Goal: Information Seeking & Learning: Learn about a topic

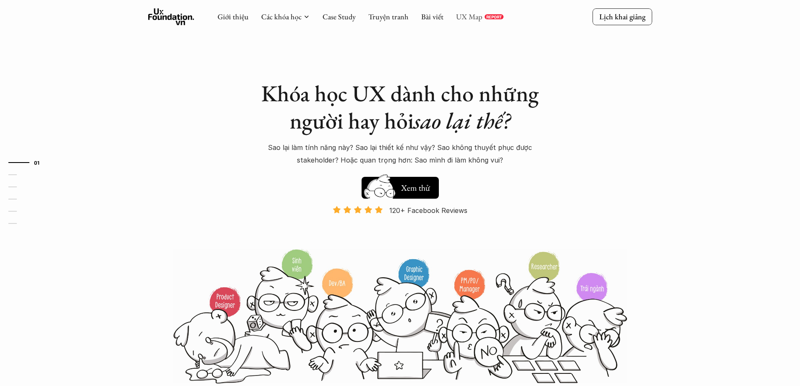
click at [475, 14] on link "UX Map" at bounding box center [469, 17] width 26 height 10
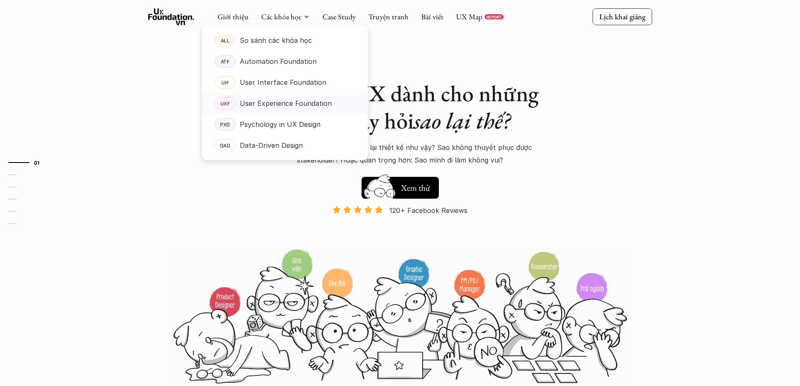
click at [271, 108] on p "User Experience Foundation" at bounding box center [286, 103] width 92 height 13
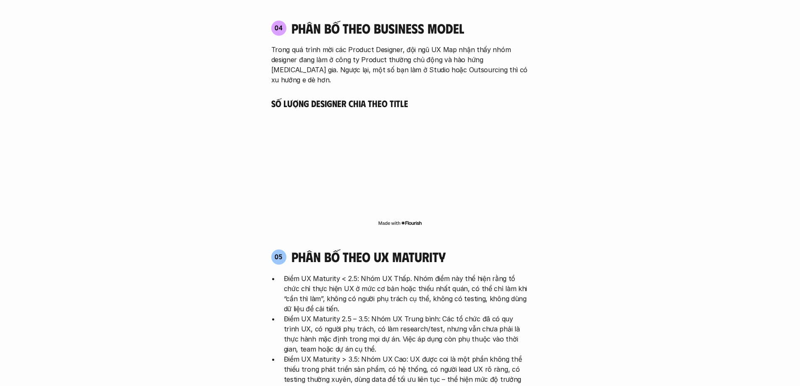
scroll to position [2058, 0]
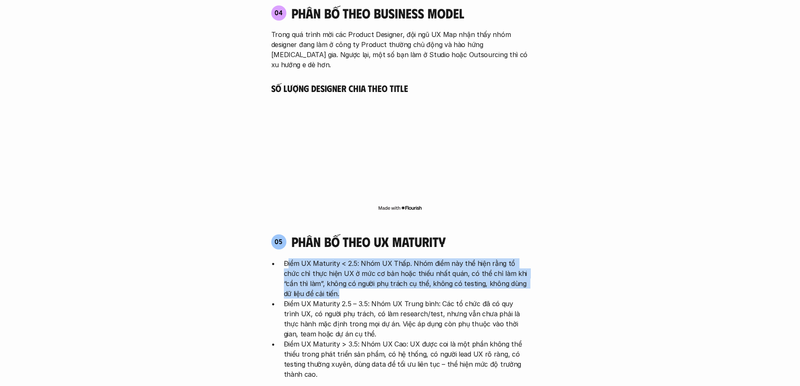
drag, startPoint x: 288, startPoint y: 218, endPoint x: 357, endPoint y: 262, distance: 82.7
click at [345, 251] on div "05 phân bố theo ux maturity Điểm UX Maturity < 2.5: Nhóm UX Thấp. Nhóm điểm này…" at bounding box center [400, 326] width 273 height 184
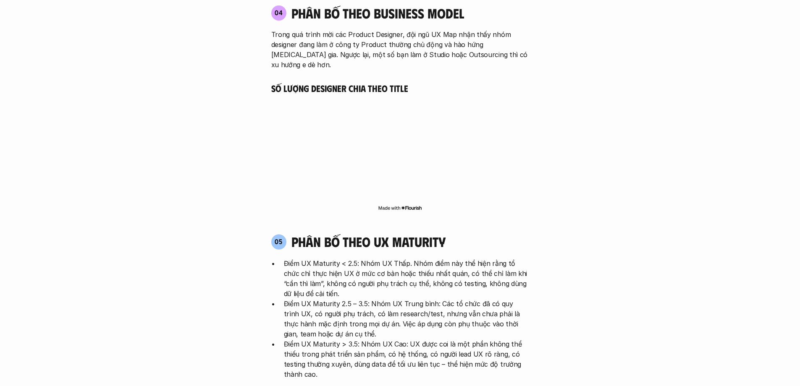
click at [357, 299] on p "Điểm UX Maturity 2.5 – 3.5: Nhóm UX Trung bình: Các tổ chức đã có quy trình UX,…" at bounding box center [406, 319] width 245 height 40
drag, startPoint x: 376, startPoint y: 200, endPoint x: 462, endPoint y: 202, distance: 86.1
click at [462, 234] on div "05 phân bố theo ux maturity" at bounding box center [400, 242] width 258 height 16
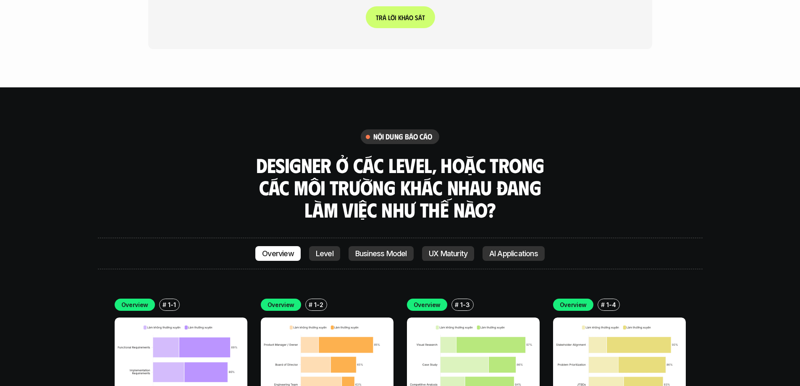
scroll to position [2898, 0]
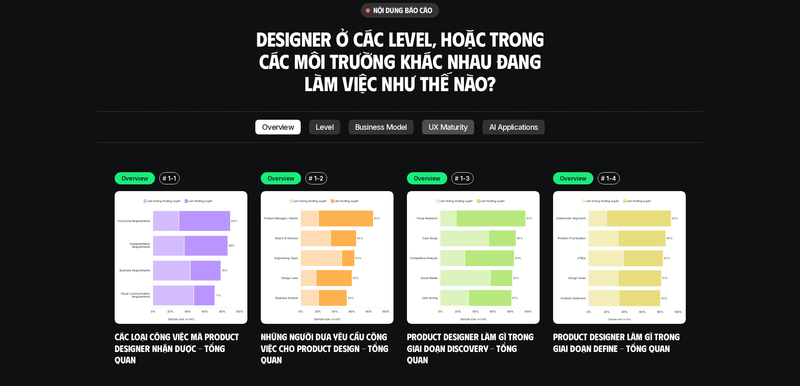
click at [452, 123] on p "UX Maturity" at bounding box center [448, 127] width 39 height 8
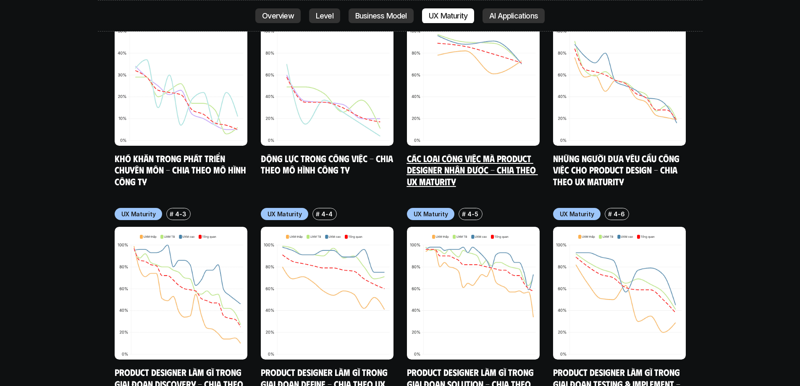
scroll to position [4448, 0]
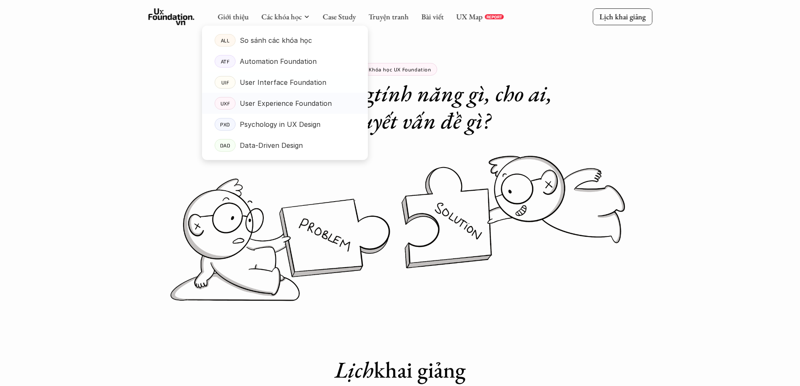
click at [274, 103] on p "User Experience Foundation" at bounding box center [286, 103] width 92 height 13
click at [264, 103] on p "User Experience Foundation" at bounding box center [286, 103] width 92 height 13
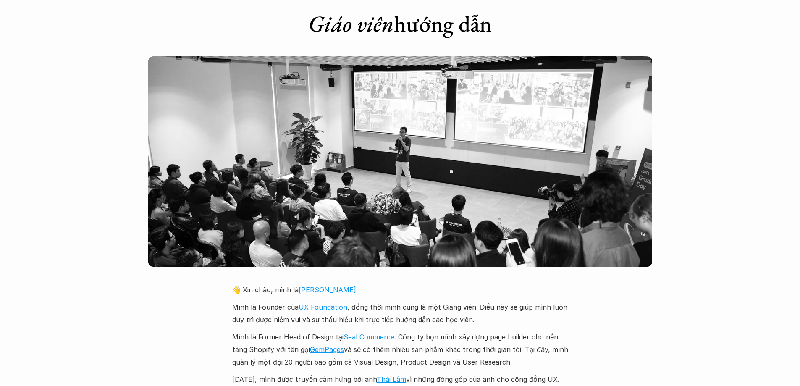
scroll to position [1890, 0]
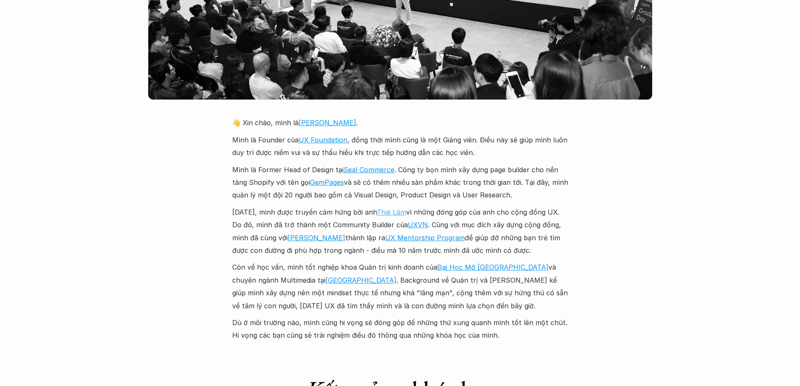
click at [396, 208] on link "Thái Lâm" at bounding box center [391, 212] width 29 height 8
